Goal: Check status

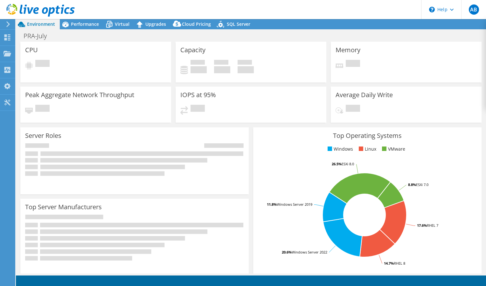
select select "EULondon"
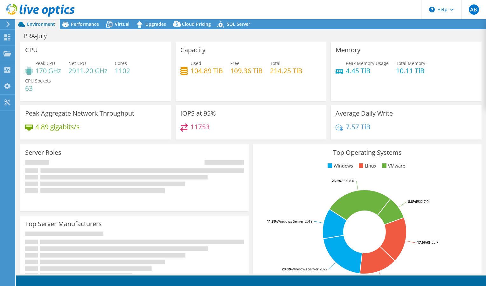
select select "EULondon"
select select "USD"
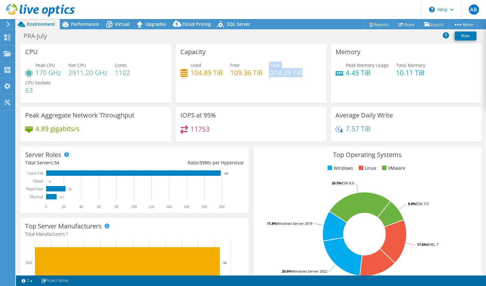
drag, startPoint x: 288, startPoint y: 95, endPoint x: 262, endPoint y: 96, distance: 25.5
click at [262, 96] on div "Capacity Used 104.89 TiB Free 109.36 TiB Total 214.25 TiB" at bounding box center [251, 73] width 151 height 59
drag, startPoint x: 262, startPoint y: 96, endPoint x: 238, endPoint y: 79, distance: 29.5
click at [238, 79] on div "Used 104.89 TiB Free 109.36 TiB Total 214.25 TiB" at bounding box center [251, 72] width 141 height 21
